Goal: Information Seeking & Learning: Check status

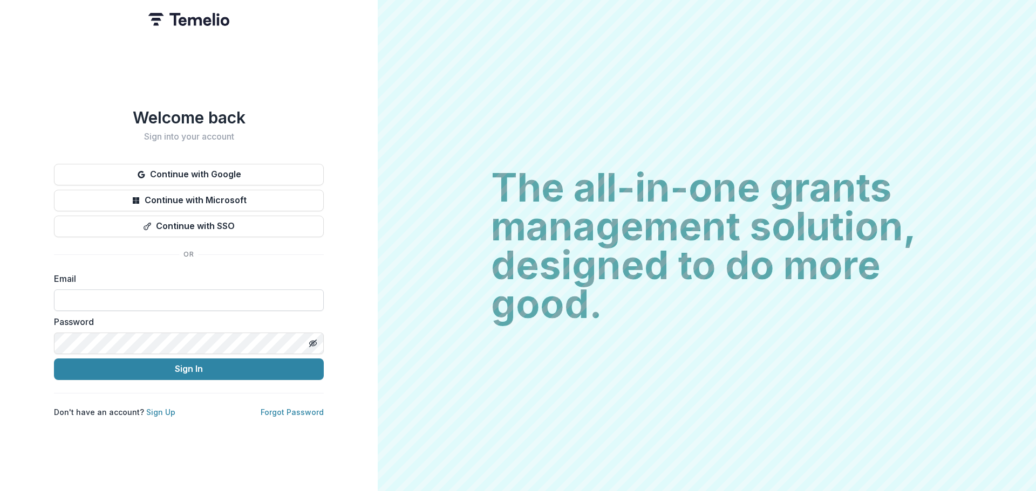
click at [186, 299] on input at bounding box center [189, 301] width 270 height 22
type input "**********"
click at [184, 321] on label "Password" at bounding box center [185, 322] width 263 height 13
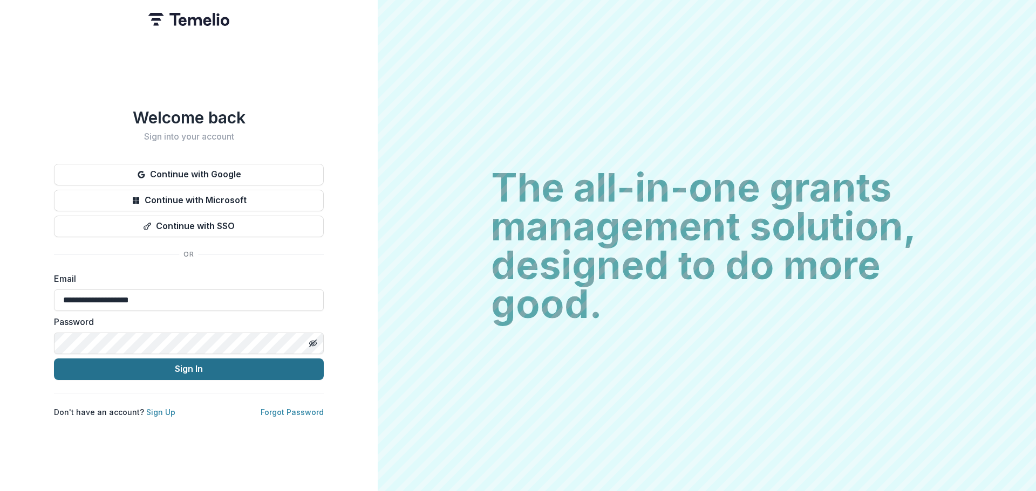
click at [198, 367] on button "Sign In" at bounding box center [189, 370] width 270 height 22
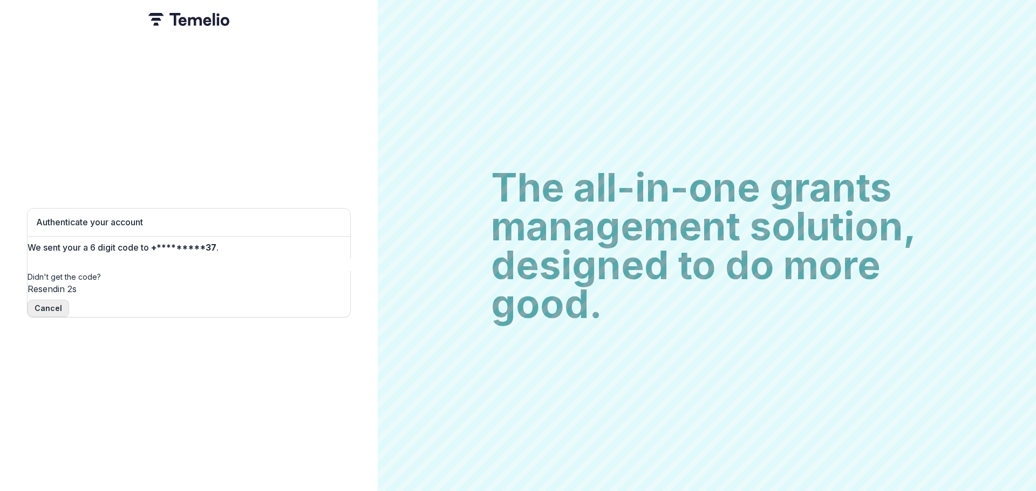
type input "*"
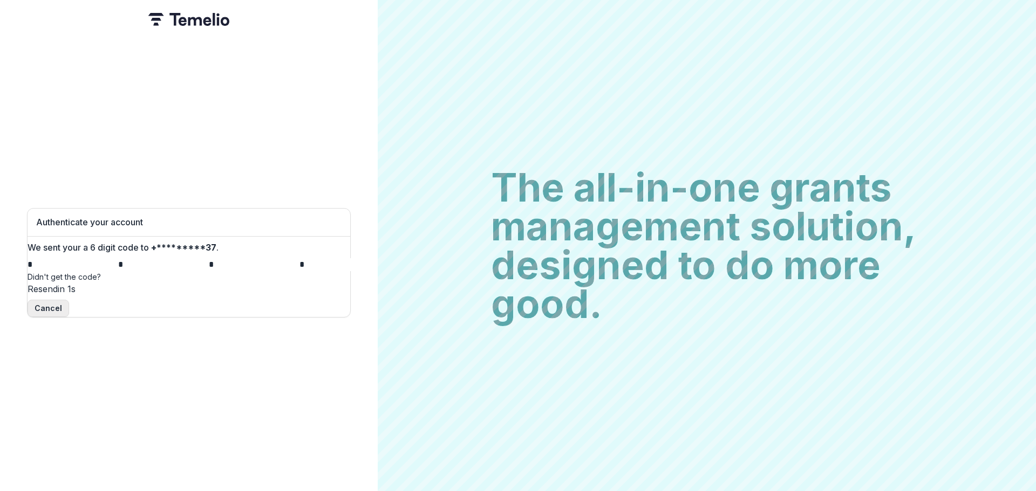
type input "*"
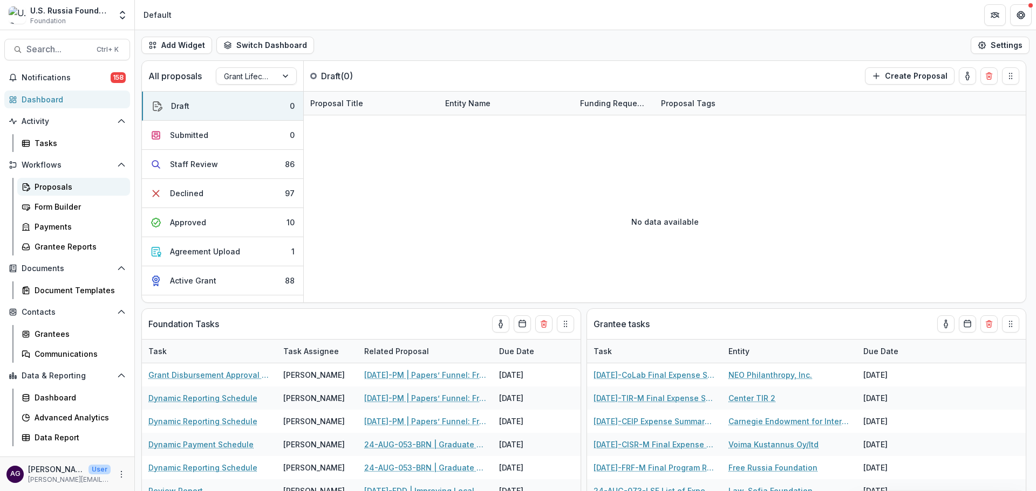
click at [62, 185] on div "Proposals" at bounding box center [78, 186] width 87 height 11
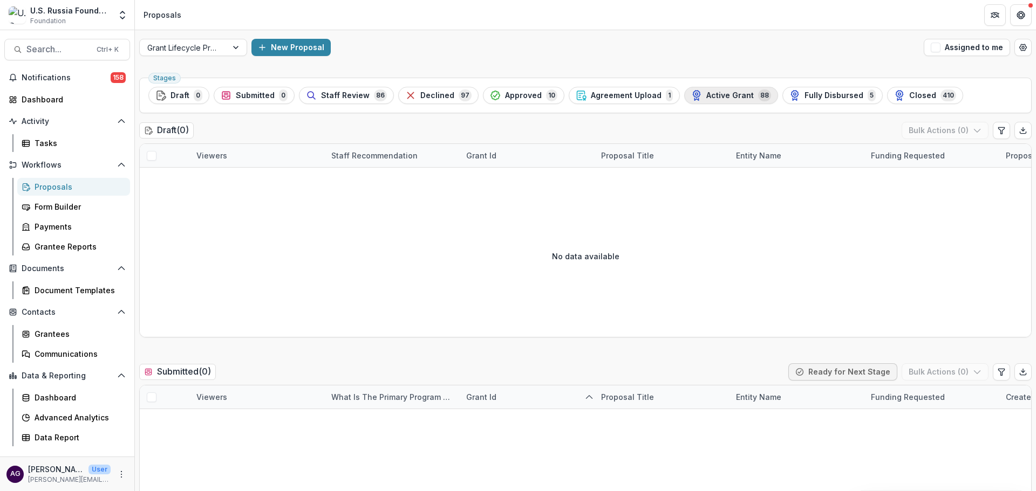
click at [709, 95] on span "Active Grant" at bounding box center [729, 95] width 47 height 9
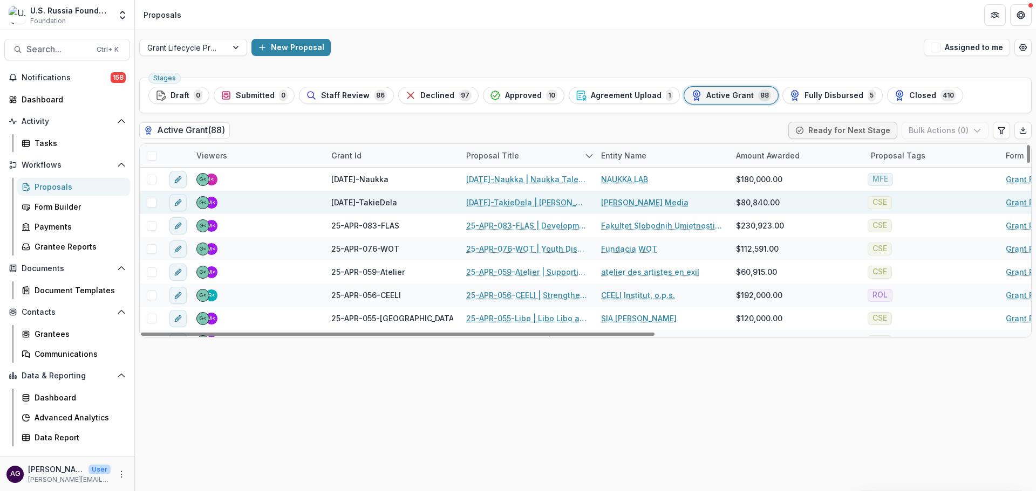
click at [507, 201] on link "[DATE]-TakieDela | [PERSON_NAME]: Media Supporting Civil Society" at bounding box center [527, 202] width 122 height 11
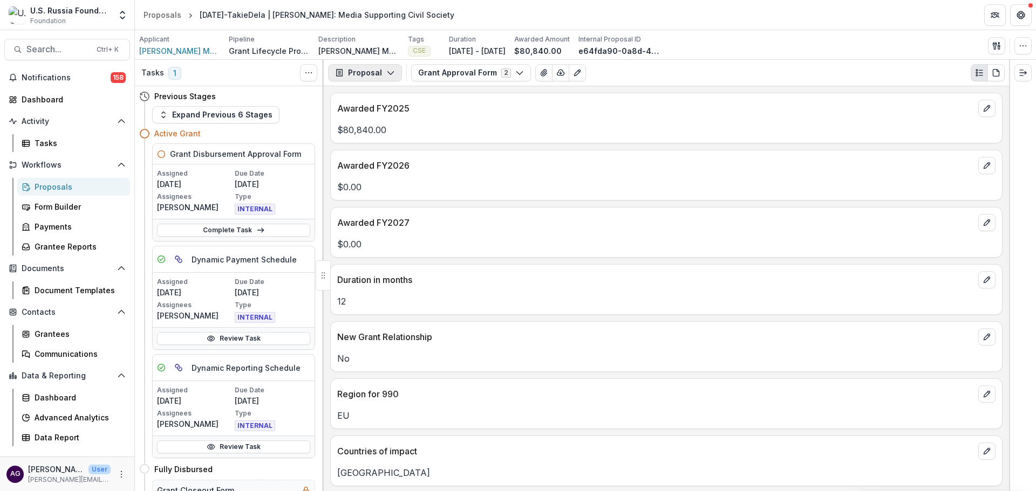
click at [346, 72] on button "Proposal" at bounding box center [365, 72] width 74 height 17
click at [385, 149] on div "Grant Agreements" at bounding box center [399, 150] width 99 height 11
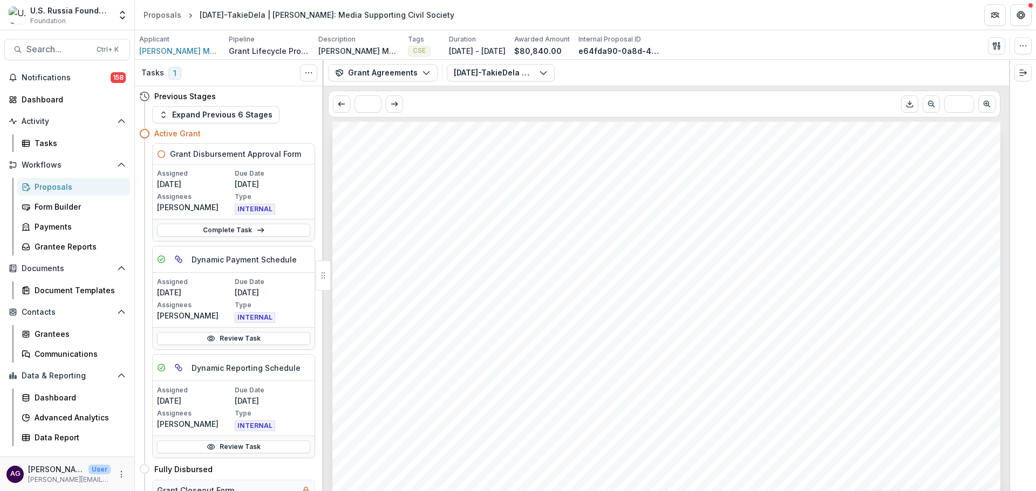
scroll to position [360, 0]
click at [49, 185] on div "Proposals" at bounding box center [78, 186] width 87 height 11
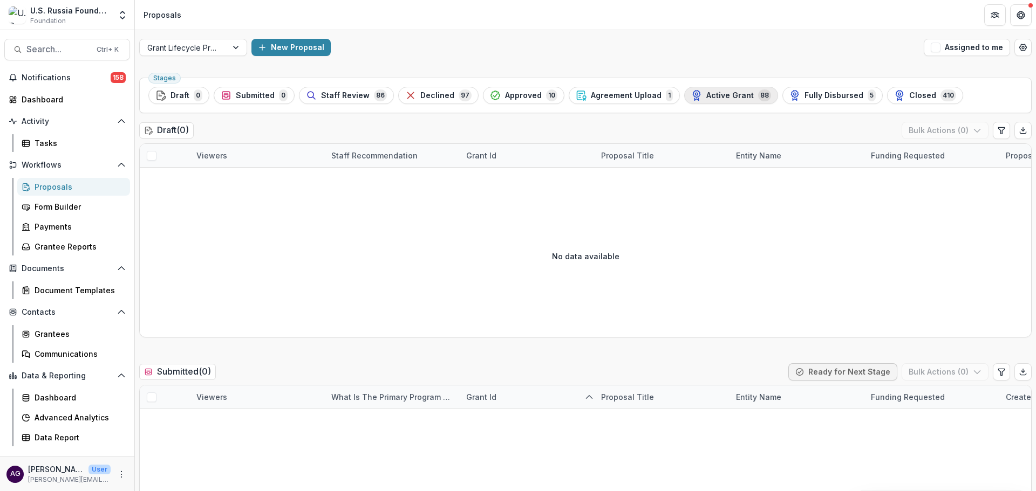
click at [710, 92] on span "Active Grant" at bounding box center [729, 95] width 47 height 9
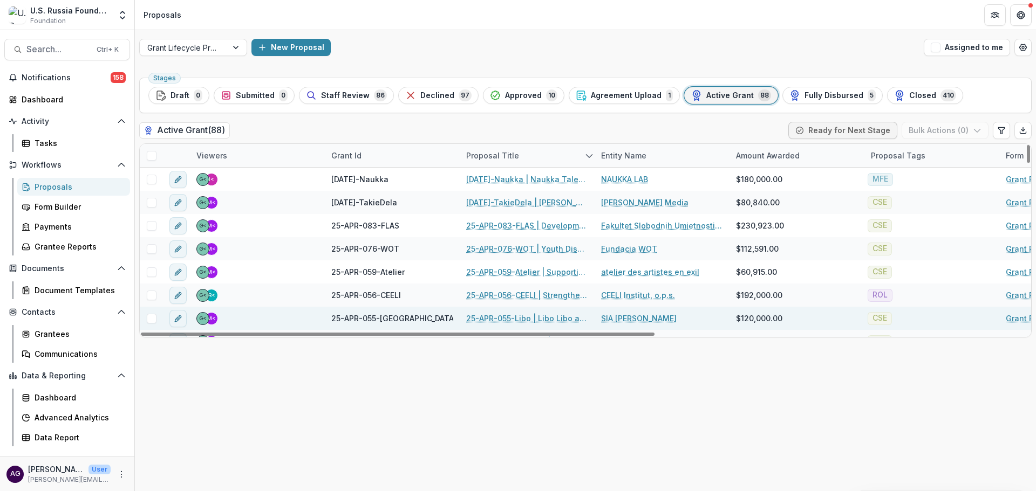
click at [486, 316] on link "25-APR-055-Libo | Libo Libo app: Unlocking Listener Revenue for Sustainability" at bounding box center [527, 318] width 122 height 11
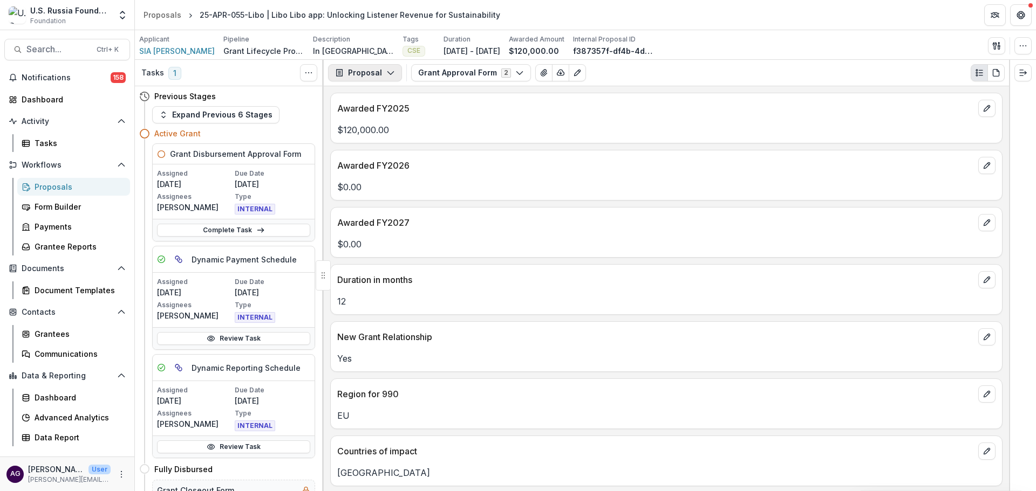
click at [380, 70] on button "Proposal" at bounding box center [365, 72] width 74 height 17
click at [395, 149] on div "Grant Agreements" at bounding box center [399, 150] width 99 height 11
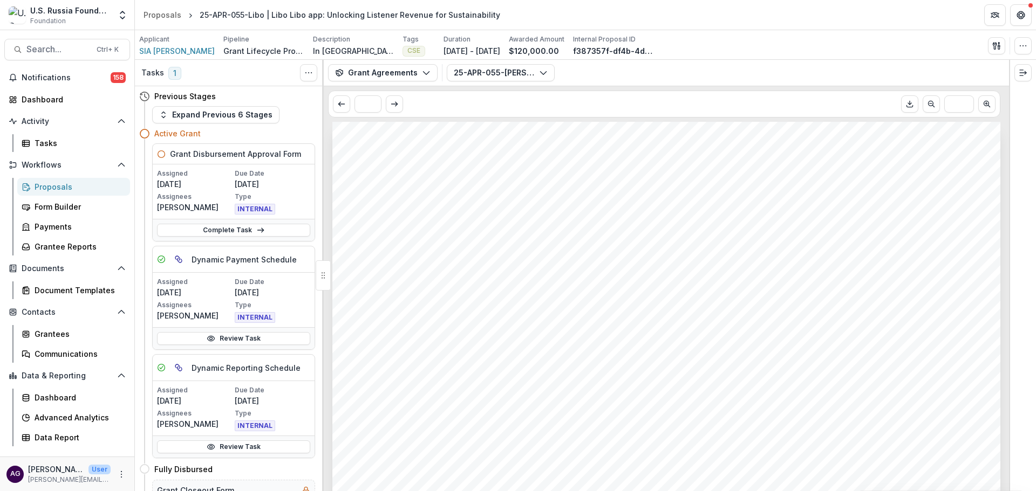
scroll to position [360, 0]
click at [71, 190] on div "Proposals" at bounding box center [78, 186] width 87 height 11
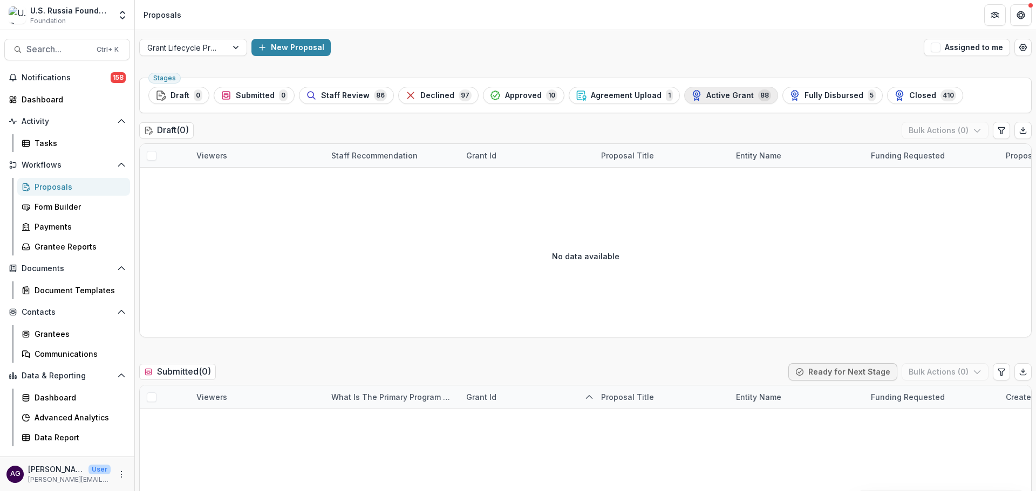
click at [725, 94] on span "Active Grant" at bounding box center [729, 95] width 47 height 9
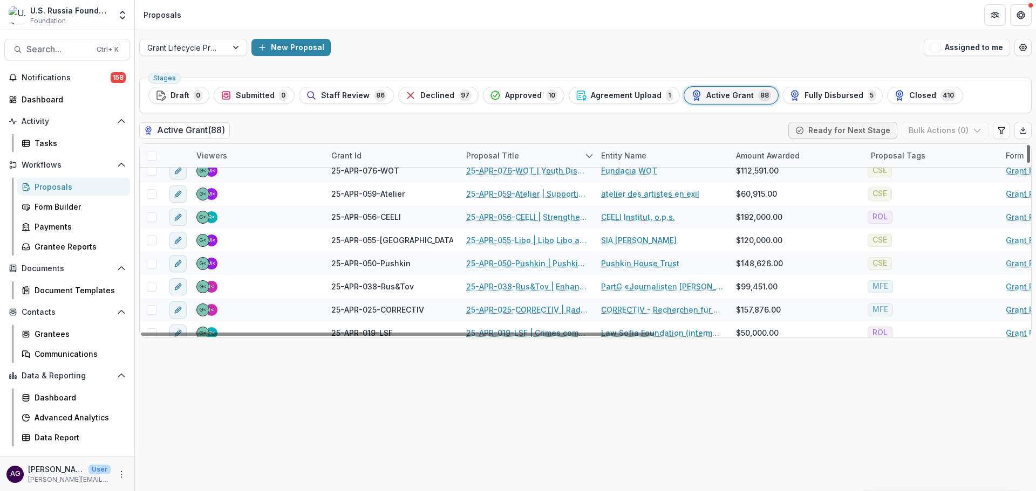
scroll to position [97, 0]
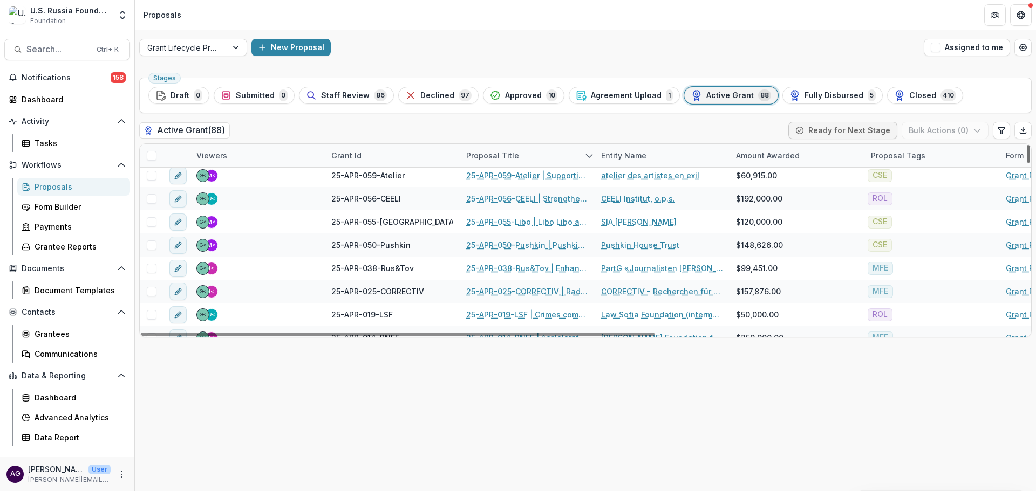
drag, startPoint x: 1027, startPoint y: 150, endPoint x: 1028, endPoint y: 159, distance: 8.6
click at [1028, 159] on div at bounding box center [1027, 154] width 3 height 18
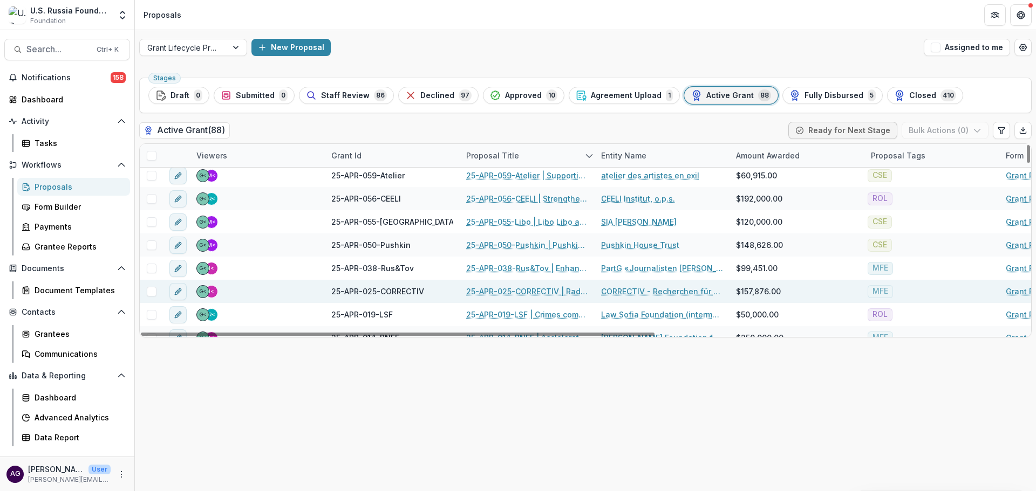
click at [529, 288] on link "25-APR-025-CORRECTIV | Radio [PERSON_NAME] 2.0: Next Gen" at bounding box center [527, 291] width 122 height 11
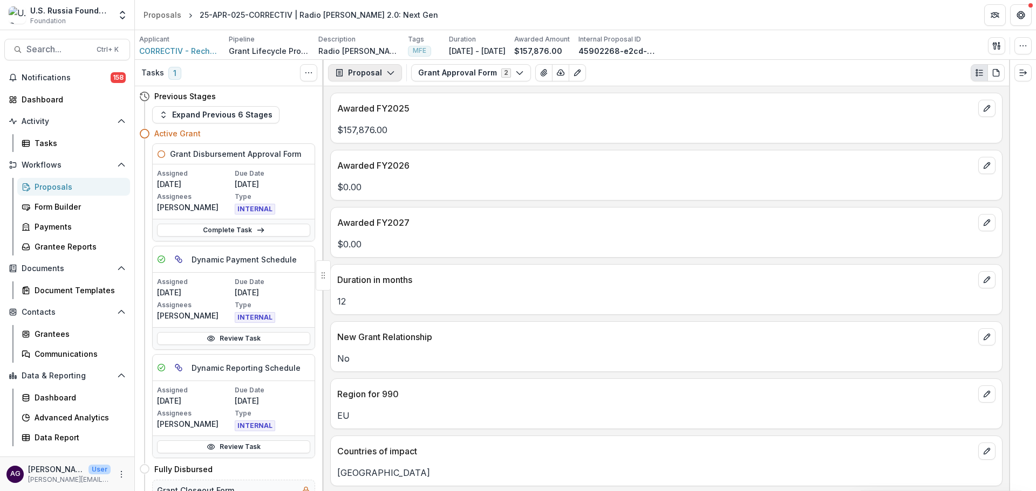
click at [371, 68] on button "Proposal" at bounding box center [365, 72] width 74 height 17
click at [384, 149] on div "Grant Agreements" at bounding box center [399, 150] width 99 height 11
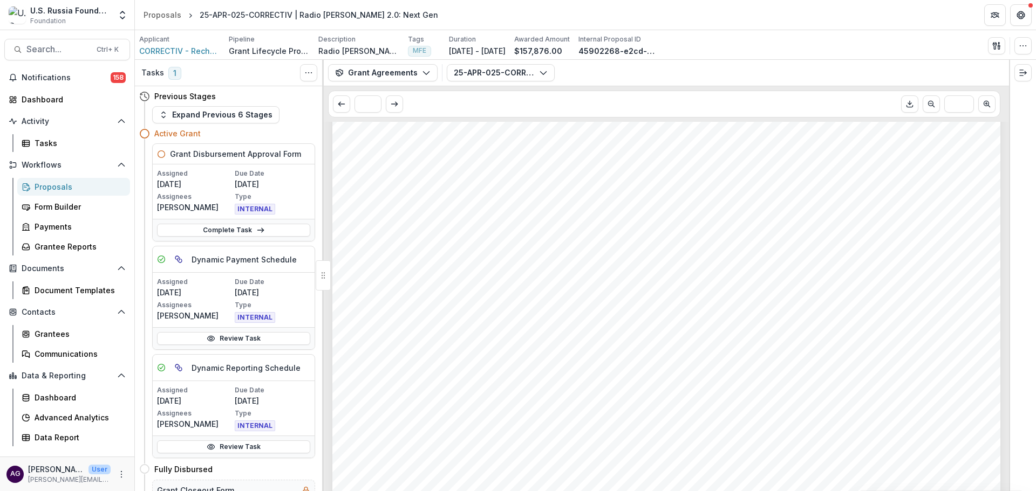
scroll to position [436, 0]
click at [54, 185] on div "Proposals" at bounding box center [78, 186] width 87 height 11
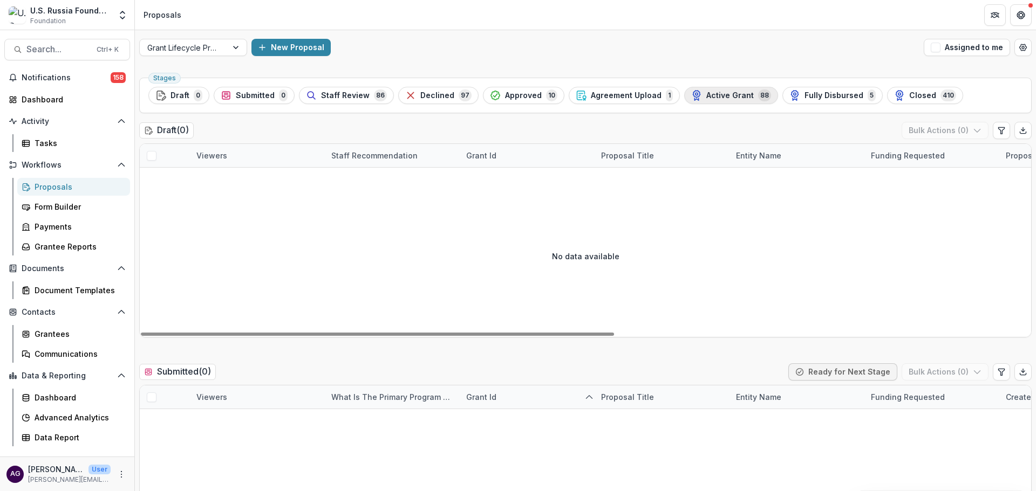
click at [728, 100] on span "Active Grant" at bounding box center [729, 95] width 47 height 9
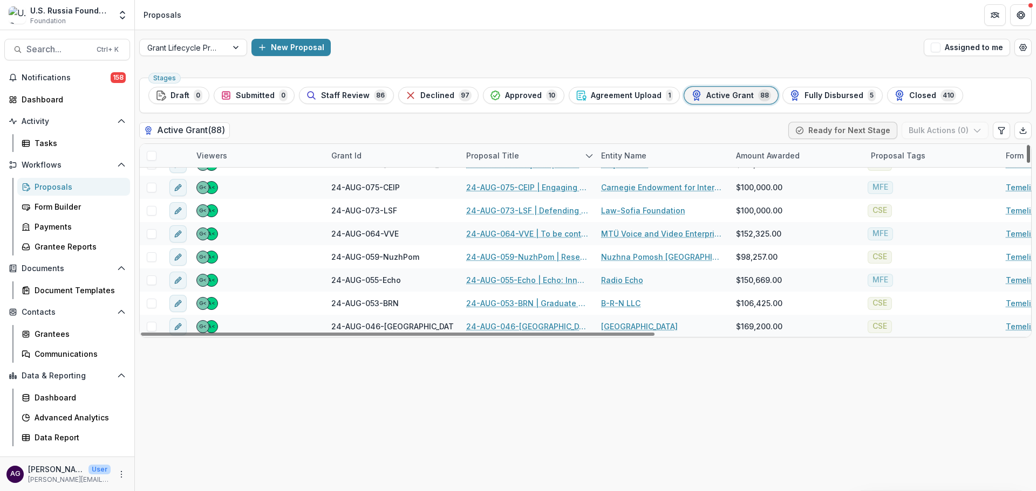
scroll to position [553, 0]
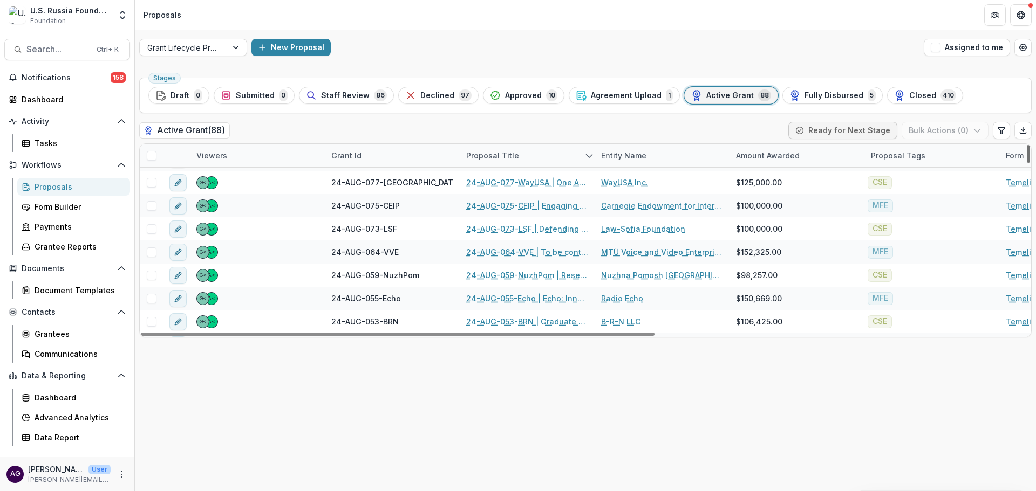
drag, startPoint x: 1027, startPoint y: 157, endPoint x: 1013, endPoint y: 207, distance: 51.7
click at [1026, 163] on div at bounding box center [1027, 154] width 3 height 18
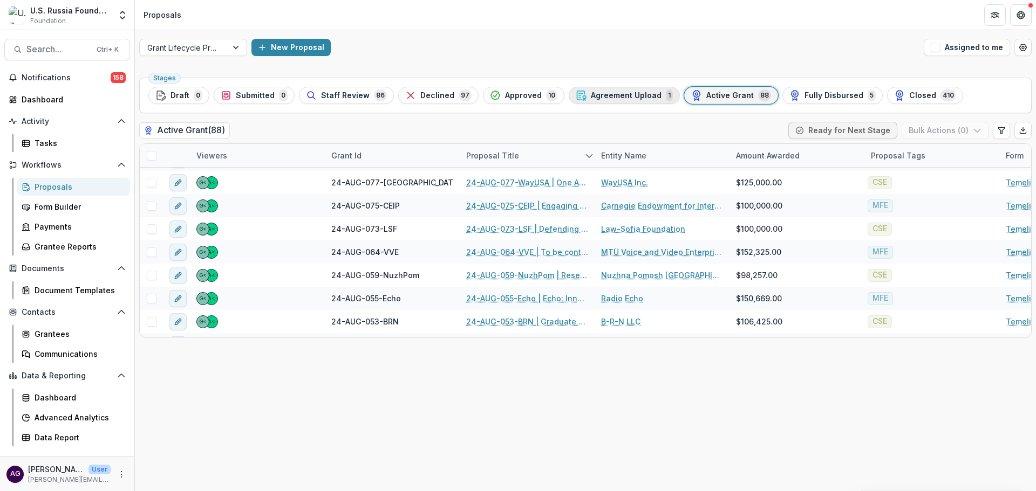
click at [591, 94] on span "Agreement Upload" at bounding box center [626, 95] width 71 height 9
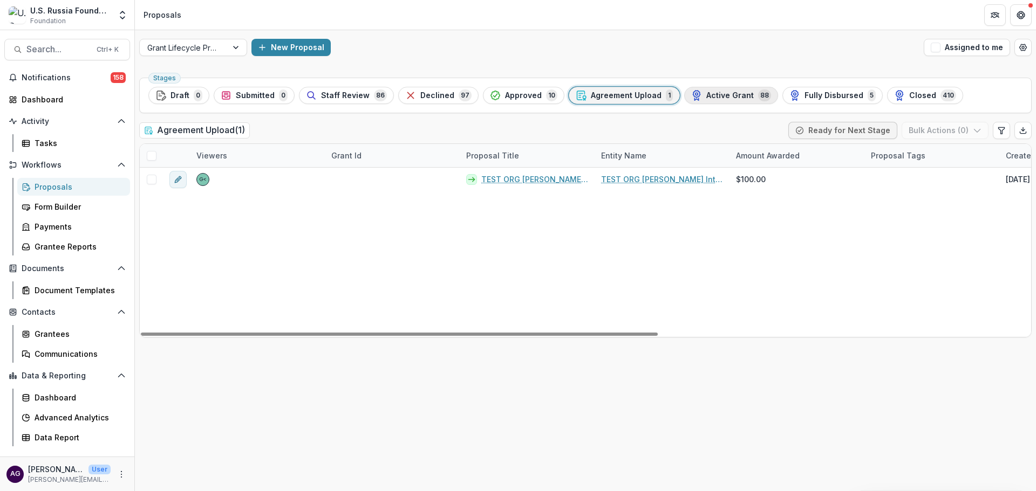
click at [725, 91] on span "Active Grant" at bounding box center [729, 95] width 47 height 9
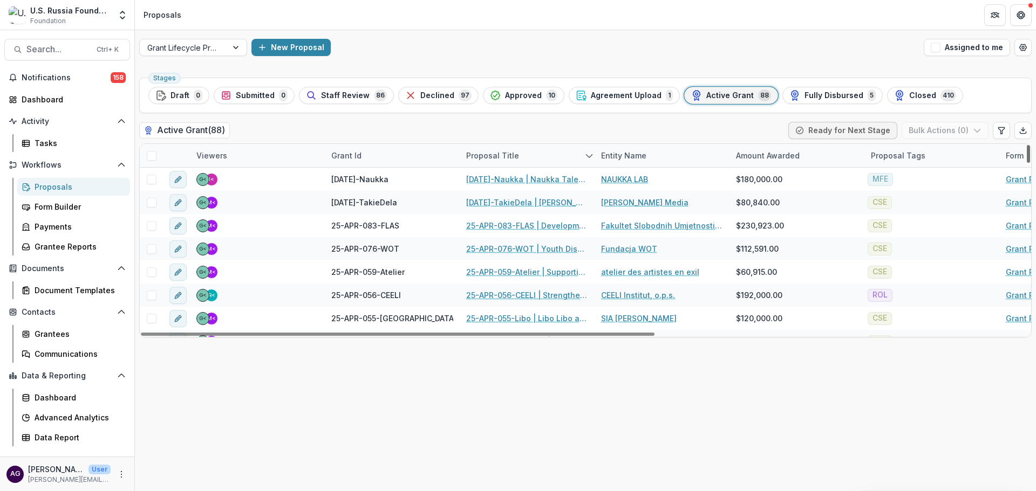
drag, startPoint x: 1029, startPoint y: 154, endPoint x: 1009, endPoint y: 142, distance: 22.5
click at [1026, 145] on div at bounding box center [1027, 154] width 3 height 18
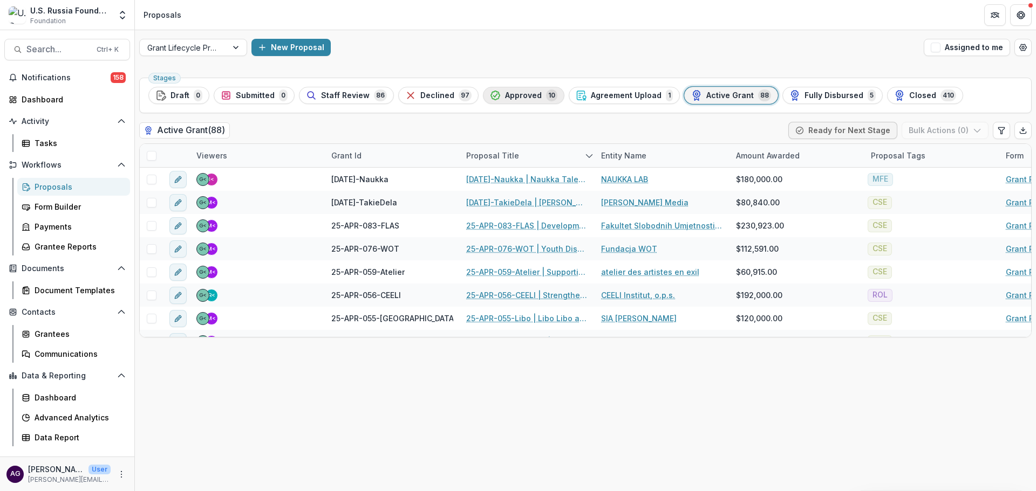
click at [506, 94] on span "Approved" at bounding box center [523, 95] width 37 height 9
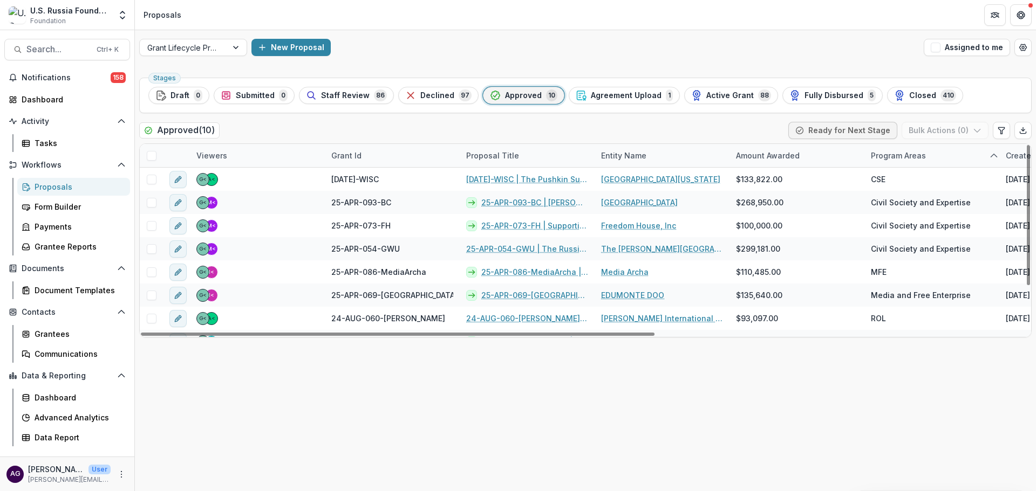
drag, startPoint x: 1027, startPoint y: 223, endPoint x: 1035, endPoint y: 199, distance: 24.9
click at [1030, 199] on div at bounding box center [1027, 215] width 3 height 140
click at [725, 92] on span "Active Grant" at bounding box center [729, 95] width 47 height 9
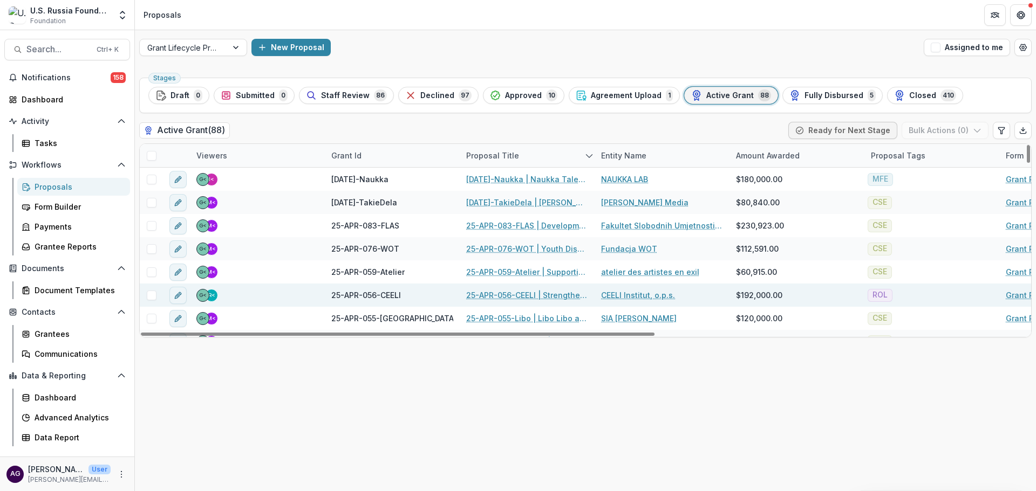
click at [483, 293] on link "25-APR-056-CEELI | Strengthening [DEMOGRAPHIC_DATA] lawyers’ capacity to addres…" at bounding box center [527, 295] width 122 height 11
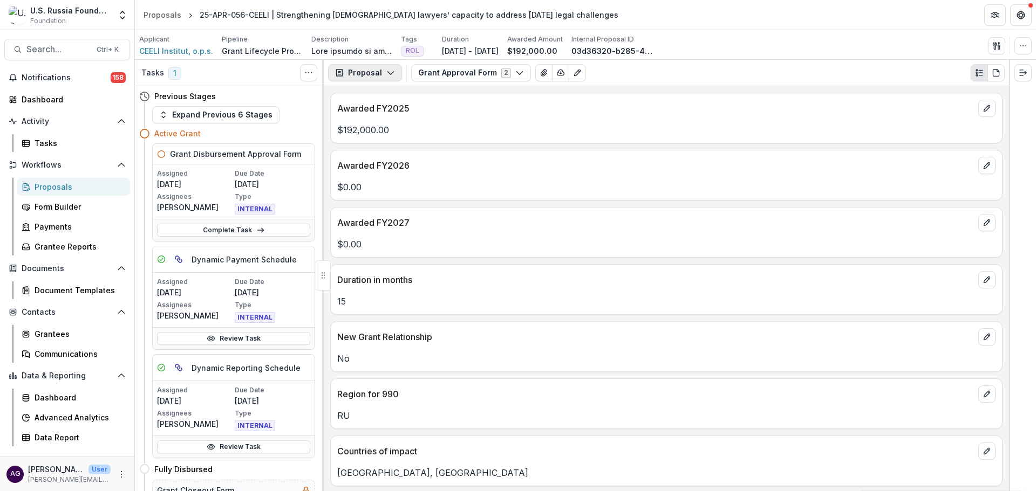
click at [357, 69] on button "Proposal" at bounding box center [365, 72] width 74 height 17
click at [380, 148] on div "Grant Agreements" at bounding box center [399, 150] width 99 height 11
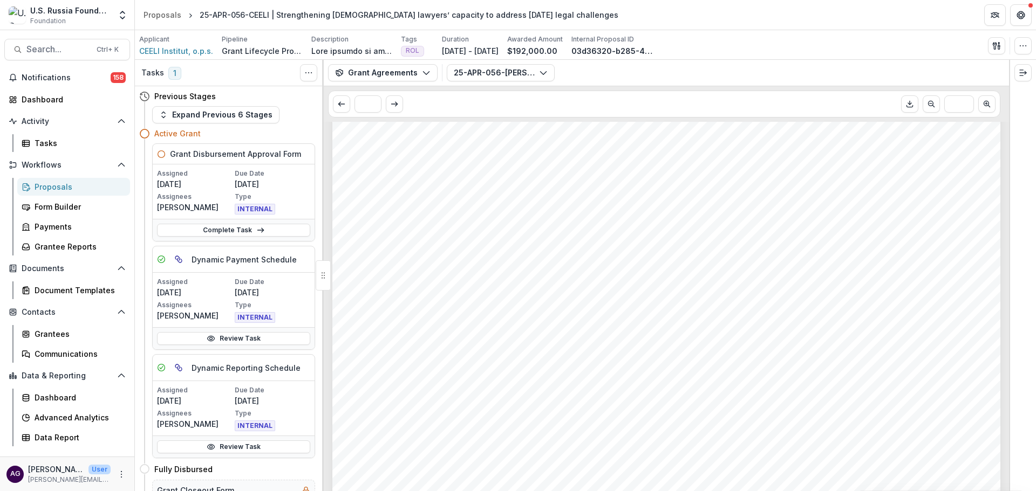
scroll to position [3042, 0]
click at [56, 187] on div "Proposals" at bounding box center [78, 186] width 87 height 11
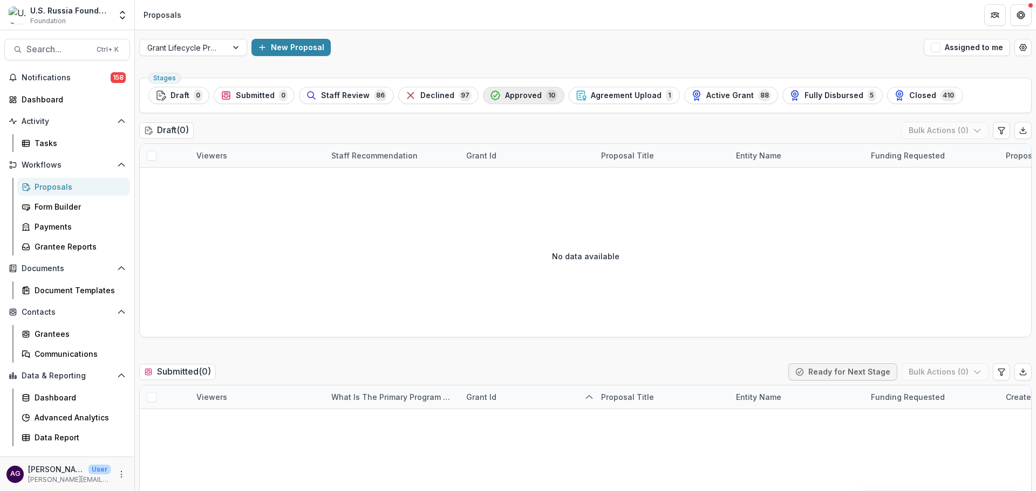
click at [505, 94] on span "Approved" at bounding box center [523, 95] width 37 height 9
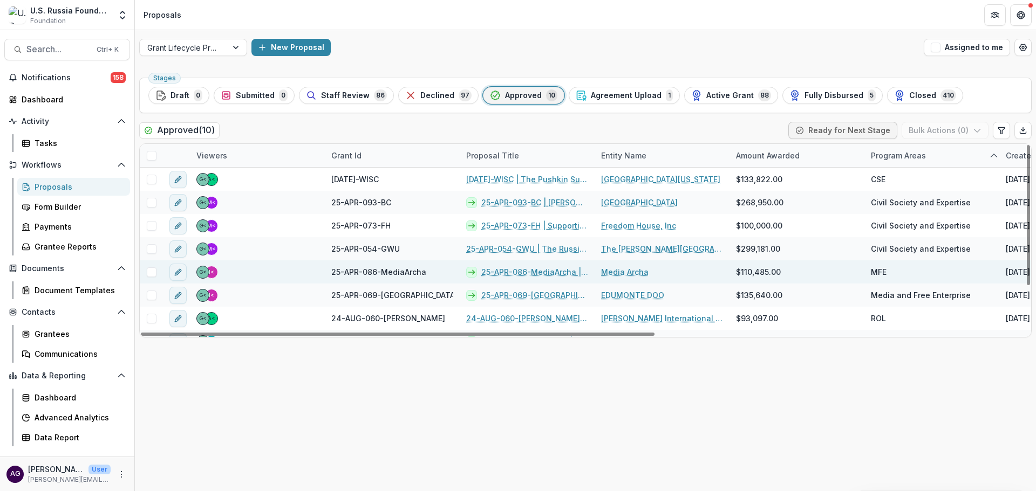
scroll to position [63, 0]
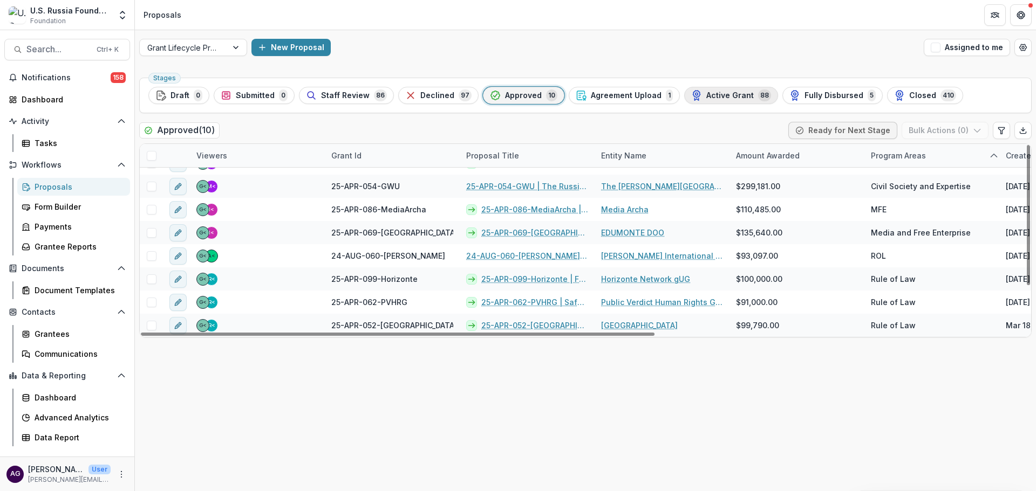
click at [725, 92] on span "Active Grant" at bounding box center [729, 95] width 47 height 9
